Goal: Task Accomplishment & Management: Use online tool/utility

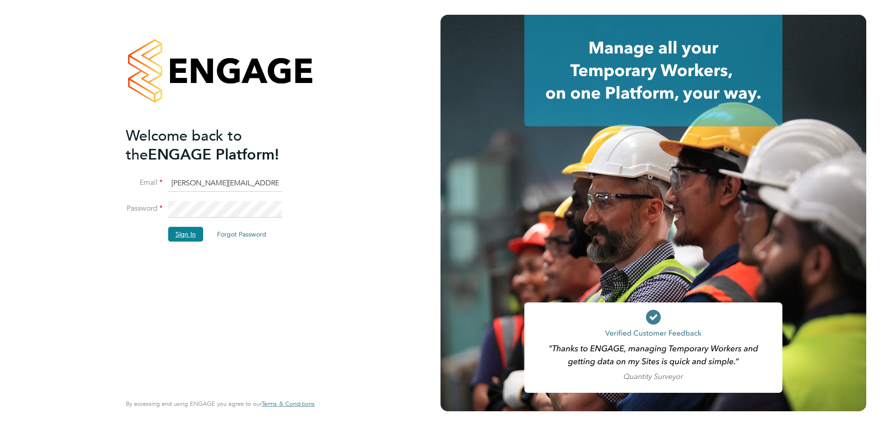
click at [187, 237] on button "Sign In" at bounding box center [185, 234] width 35 height 15
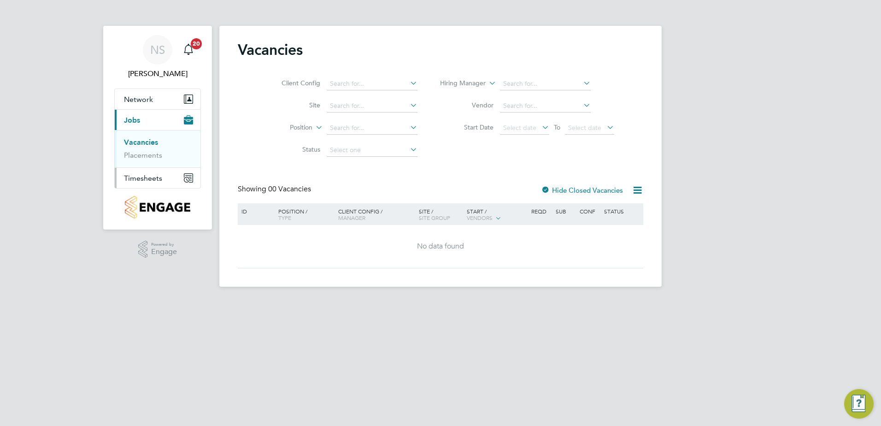
click at [148, 180] on span "Timesheets" at bounding box center [143, 178] width 38 height 9
click at [143, 163] on link "Timesheets" at bounding box center [143, 163] width 38 height 9
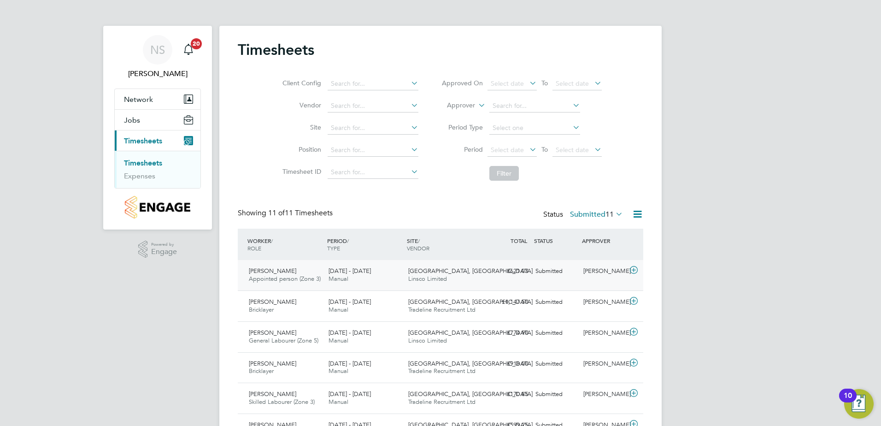
click at [285, 273] on span "Tammy Surridge" at bounding box center [272, 271] width 47 height 8
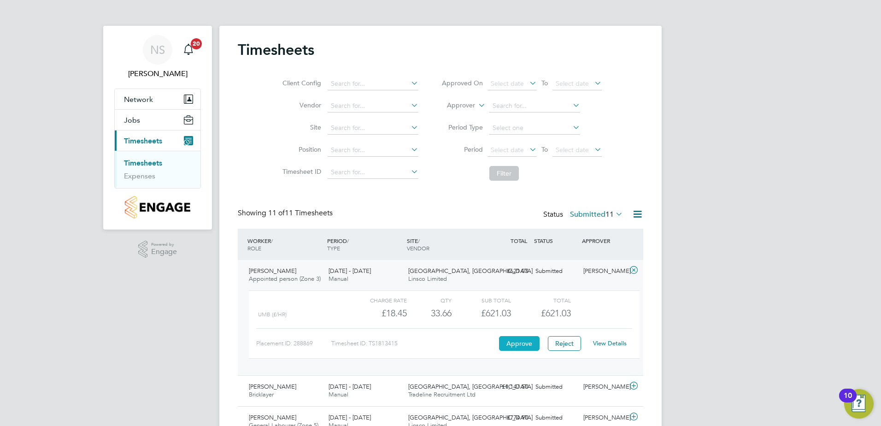
click at [519, 343] on button "Approve" at bounding box center [519, 343] width 41 height 15
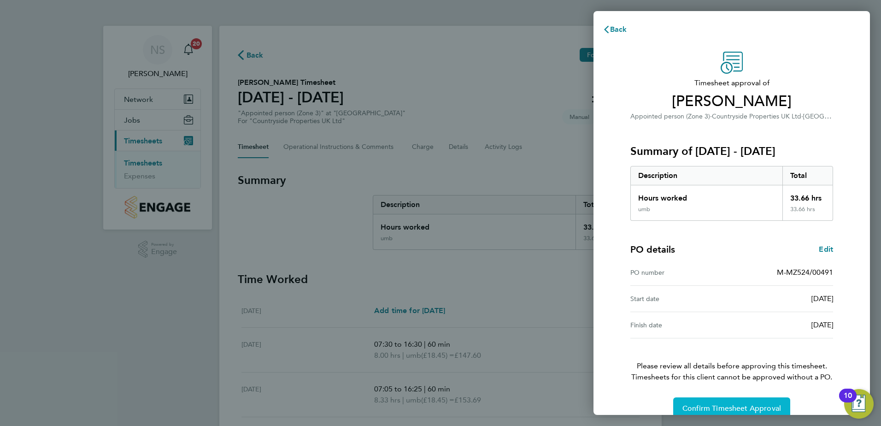
click at [773, 404] on span "Confirm Timesheet Approval" at bounding box center [731, 408] width 99 height 9
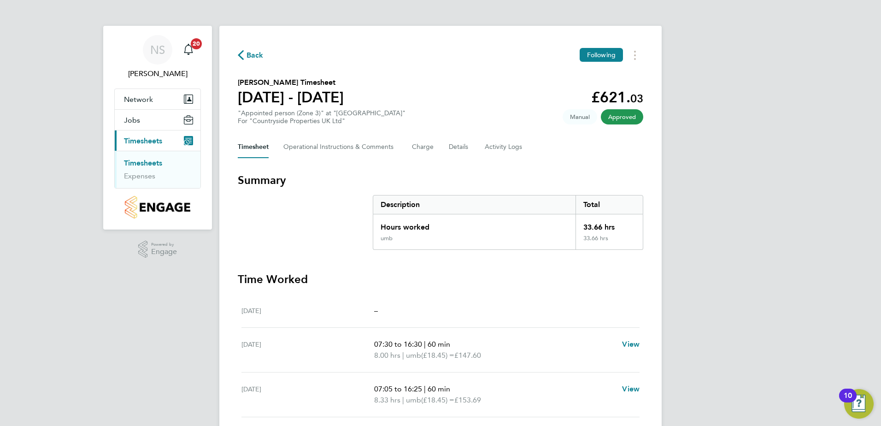
click at [153, 164] on link "Timesheets" at bounding box center [143, 163] width 38 height 9
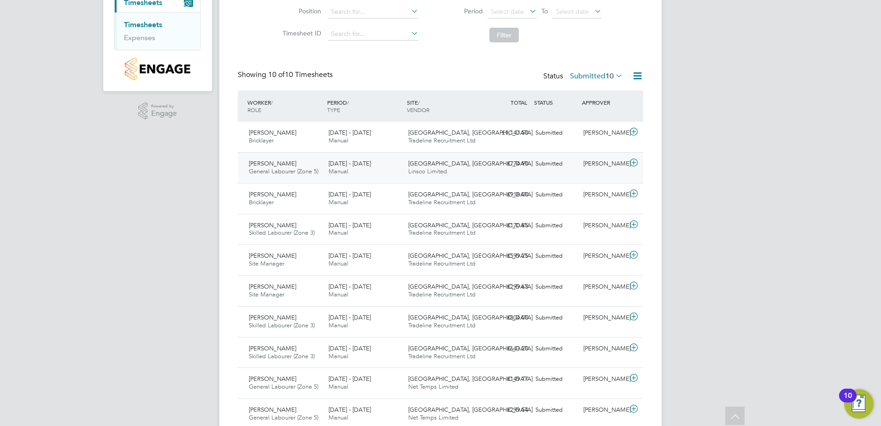
click at [271, 164] on span "[PERSON_NAME]" at bounding box center [272, 163] width 47 height 8
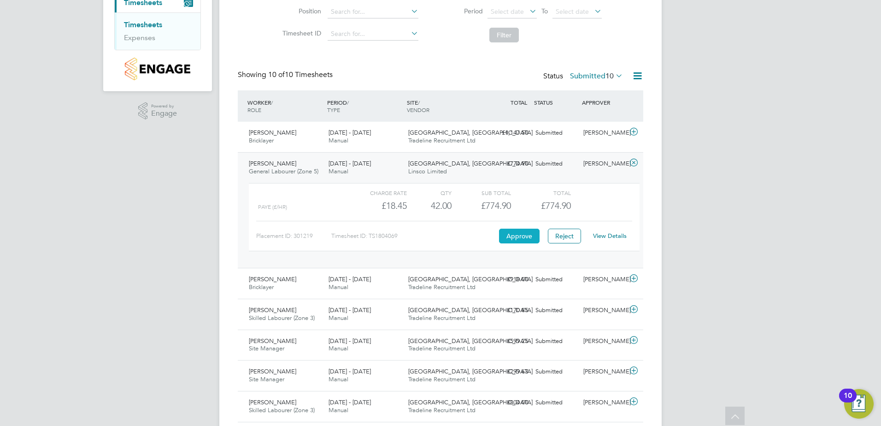
click at [530, 237] on button "Approve" at bounding box center [519, 236] width 41 height 15
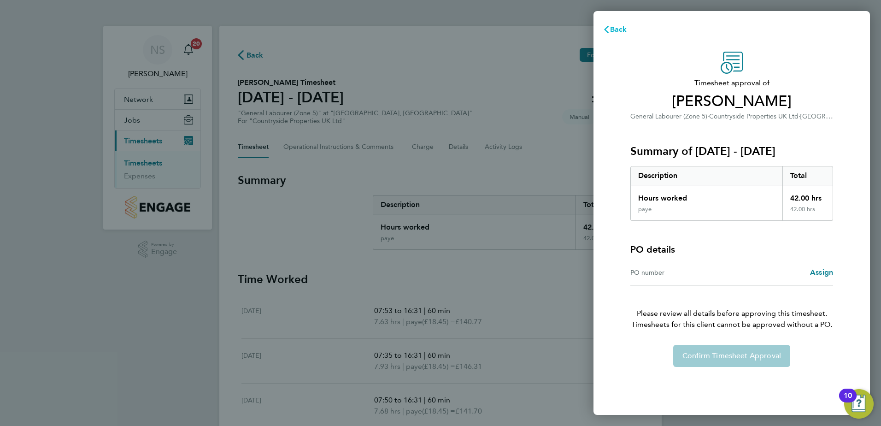
click at [610, 27] on icon "button" at bounding box center [606, 29] width 7 height 7
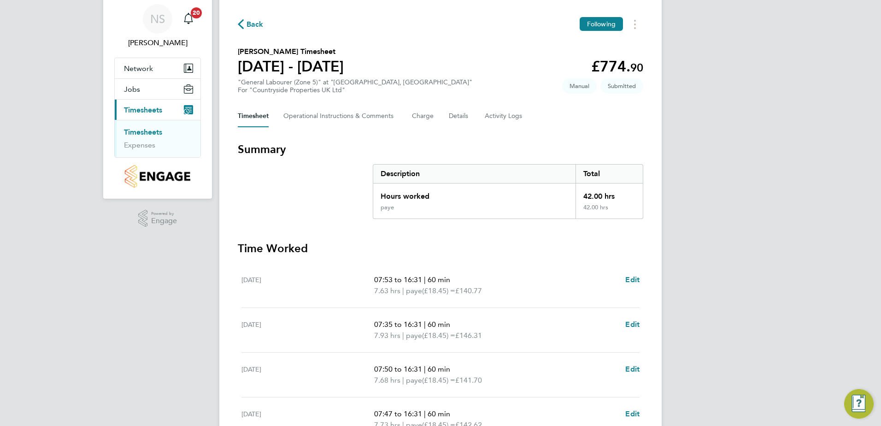
scroll to position [92, 0]
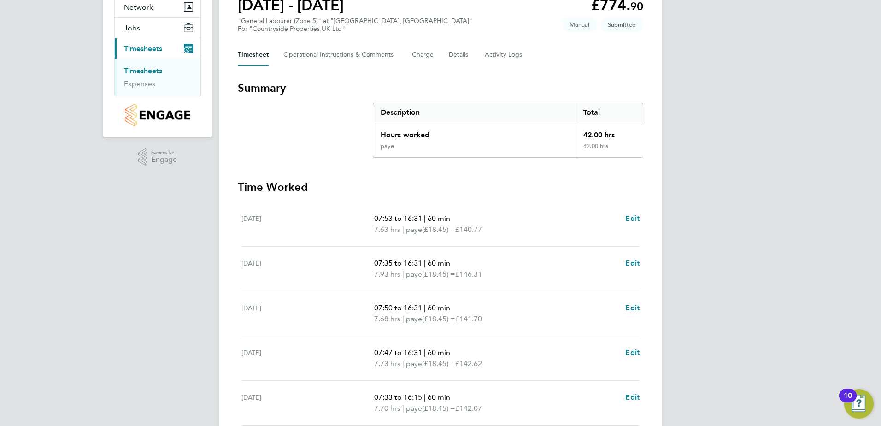
click at [145, 71] on link "Timesheets" at bounding box center [143, 70] width 38 height 9
